Goal: Information Seeking & Learning: Learn about a topic

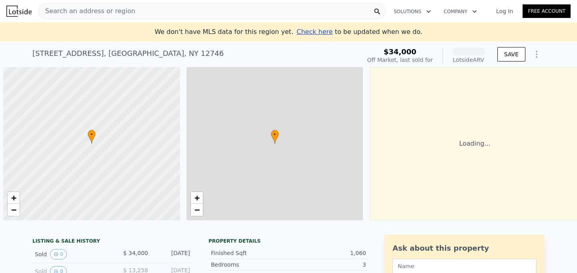
scroll to position [0, 3]
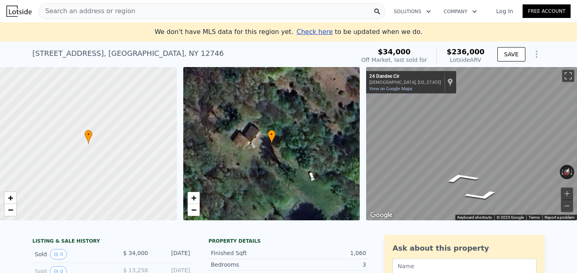
click at [576, 133] on html "Search an address or region Solutions Company Open main menu Log In Free Accoun…" at bounding box center [288, 136] width 577 height 273
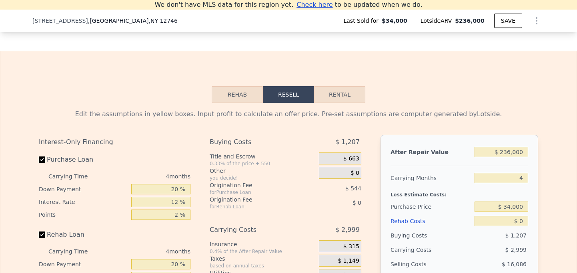
scroll to position [1078, 0]
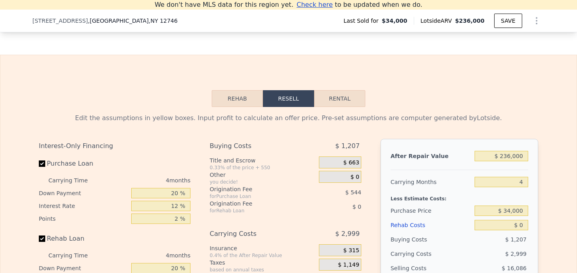
click at [249, 101] on button "Rehab" at bounding box center [237, 98] width 51 height 17
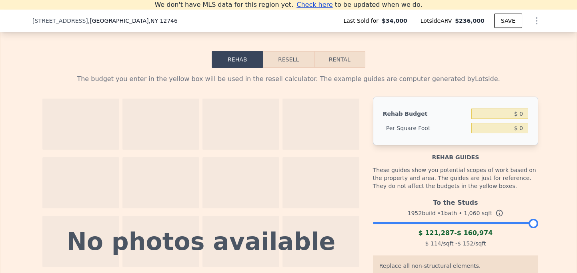
scroll to position [1108, 0]
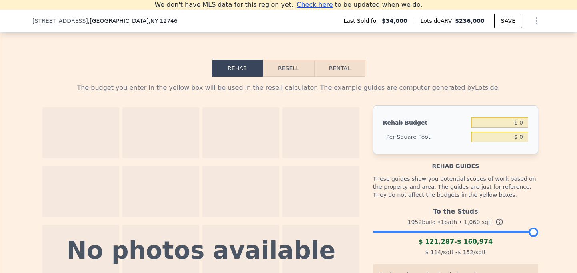
click at [291, 70] on button "Resell" at bounding box center [288, 68] width 51 height 17
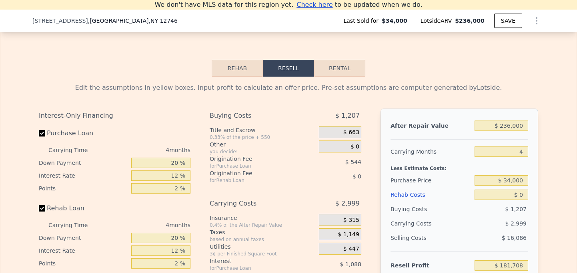
click at [344, 70] on button "Rental" at bounding box center [339, 68] width 51 height 17
select select "30"
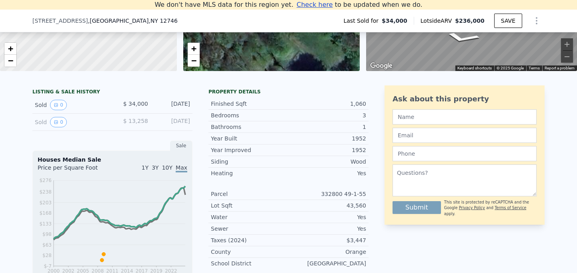
scroll to position [127, 0]
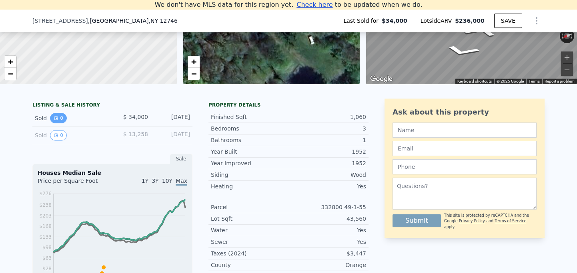
click at [58, 120] on button "0" at bounding box center [58, 118] width 17 height 10
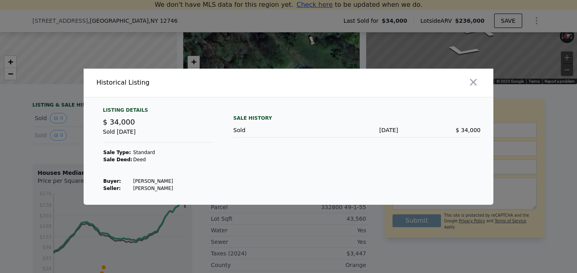
click at [135, 179] on td "[PERSON_NAME]" at bounding box center [153, 181] width 41 height 7
click at [21, 110] on div at bounding box center [288, 136] width 577 height 273
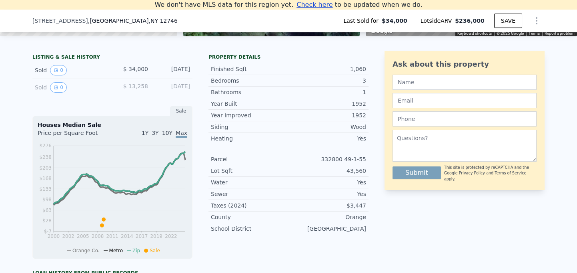
scroll to position [186, 0]
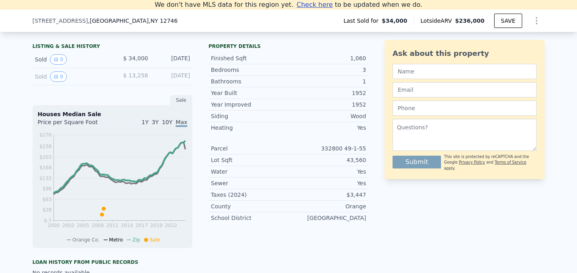
click at [18, 200] on div "LISTING & SALE HISTORY Sold 0 $ 34,000 [DATE] Sold 0 $ 13,258 [DATE] Sale House…" at bounding box center [288, 224] width 577 height 381
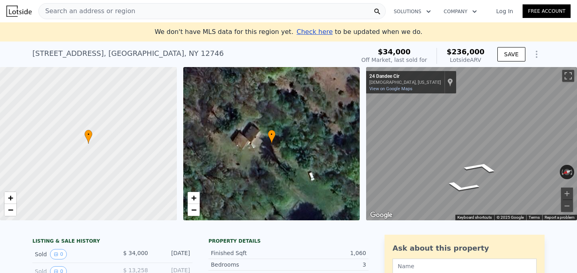
scroll to position [0, 0]
